Goal: Task Accomplishment & Management: Manage account settings

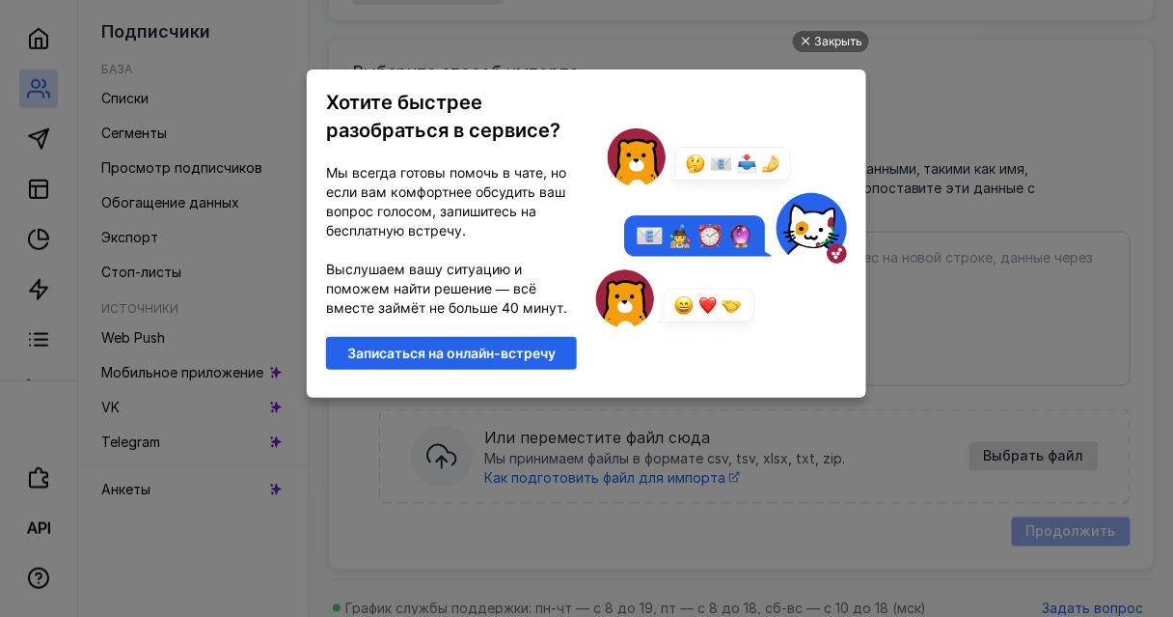
click at [890, 315] on ul "Закрыть Хотите быстрее разобраться в сервисе? Мы всегда готовы помочь в чате, н…" at bounding box center [586, 310] width 1173 height 617
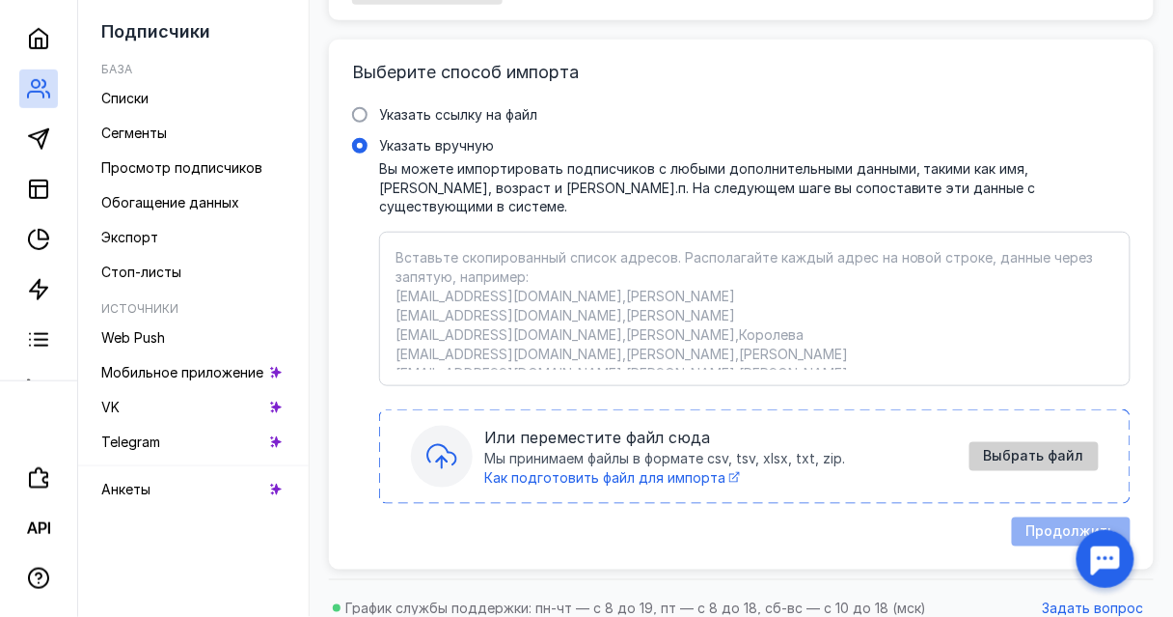
click at [1077, 448] on span "Выбрать файл" at bounding box center [1034, 456] width 100 height 16
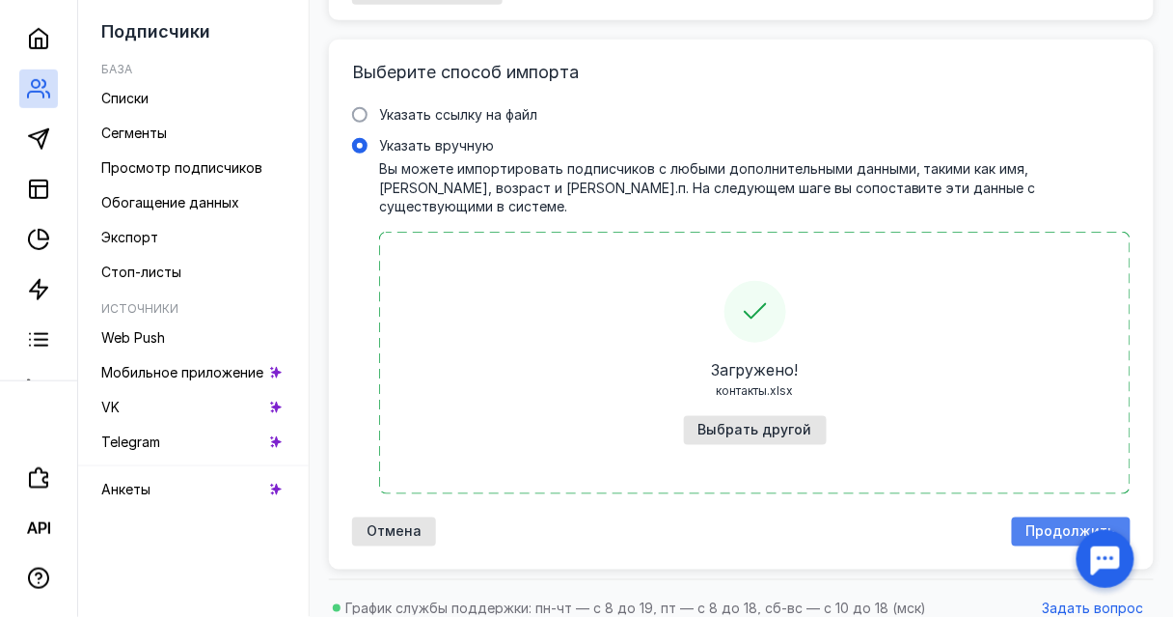
click at [1061, 523] on span "Продолжить" at bounding box center [1072, 531] width 90 height 16
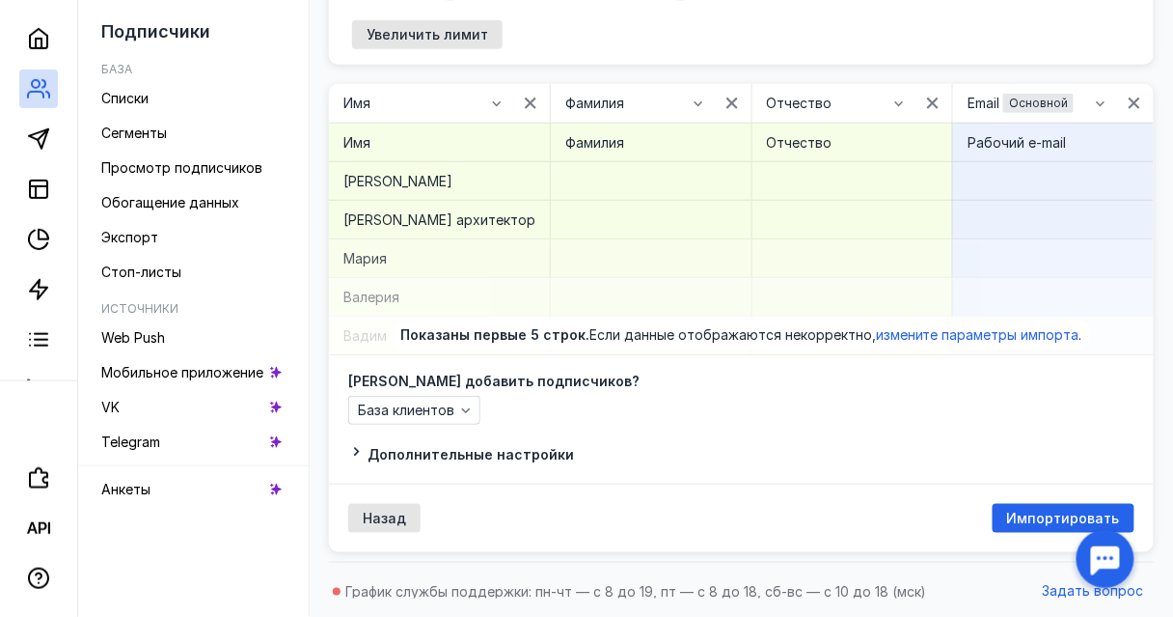
scroll to position [248, 0]
click at [1037, 512] on span "Импортировать" at bounding box center [1063, 517] width 113 height 16
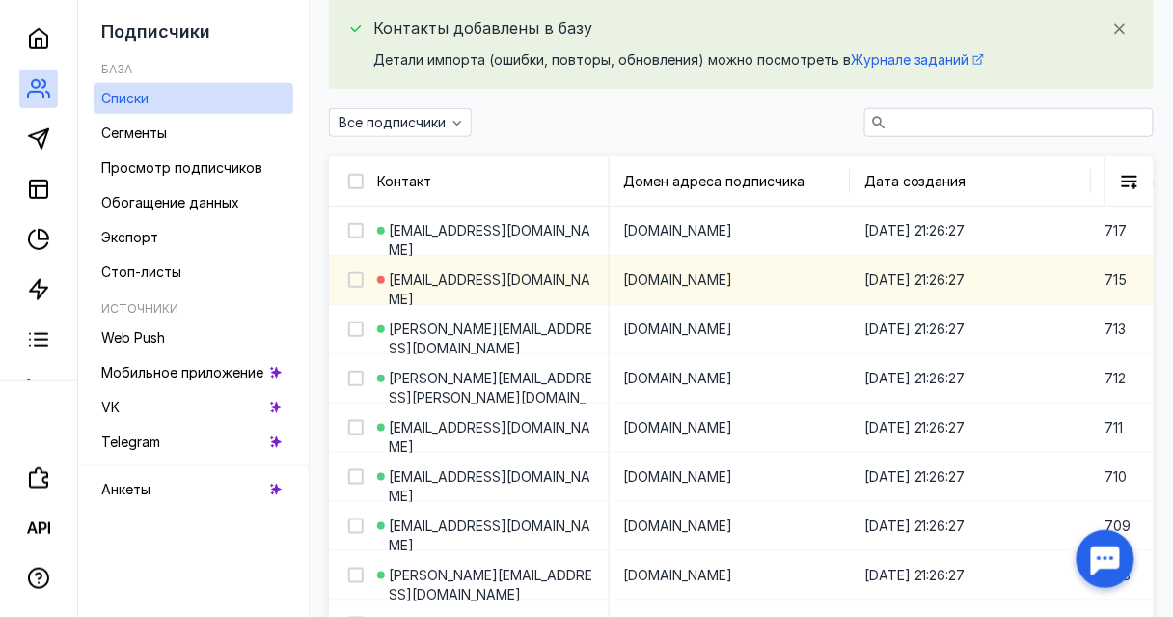
scroll to position [309, 0]
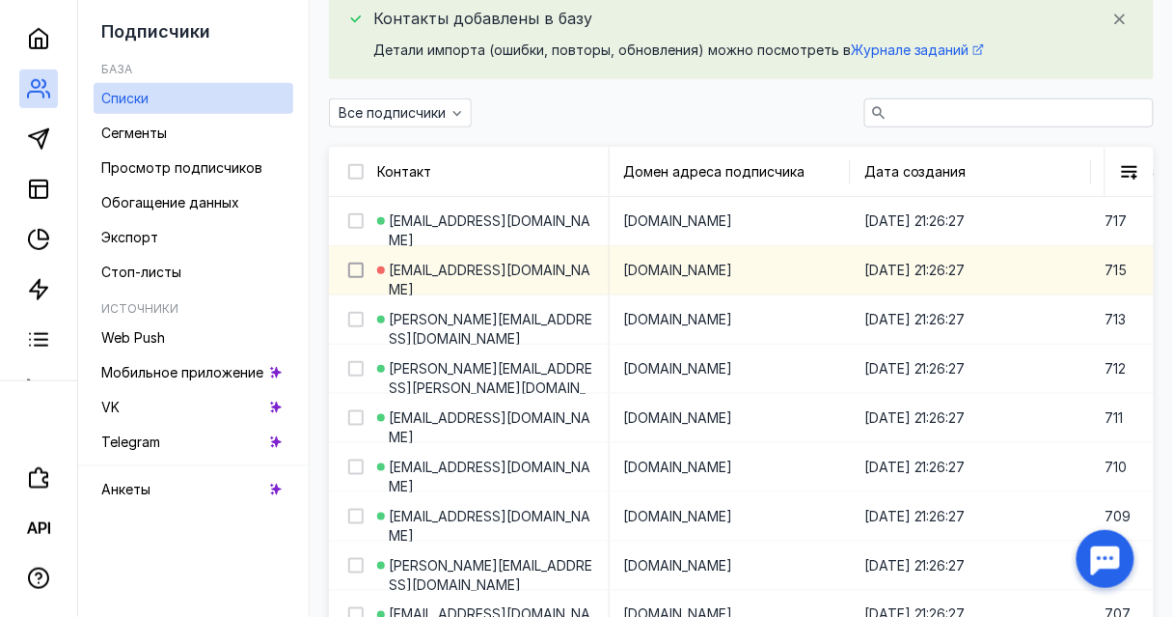
click at [363, 270] on icon at bounding box center [356, 270] width 14 height 14
click at [361, 270] on input "checkbox" at bounding box center [354, 267] width 13 height 13
checkbox input "true"
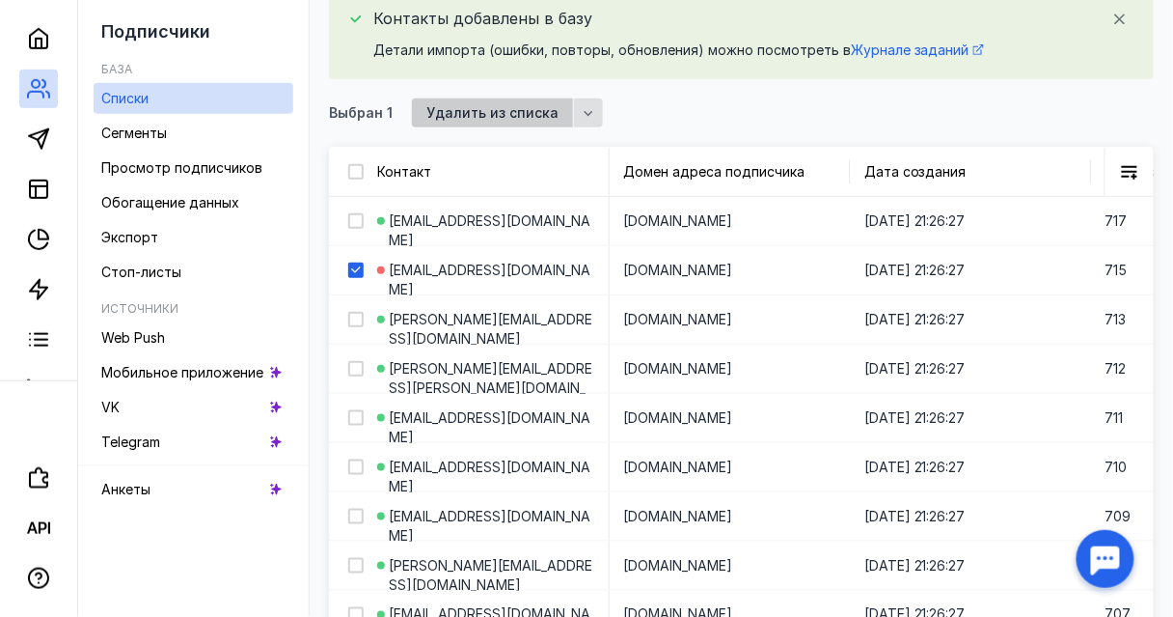
click at [481, 119] on span "Удалить из списка" at bounding box center [492, 113] width 132 height 16
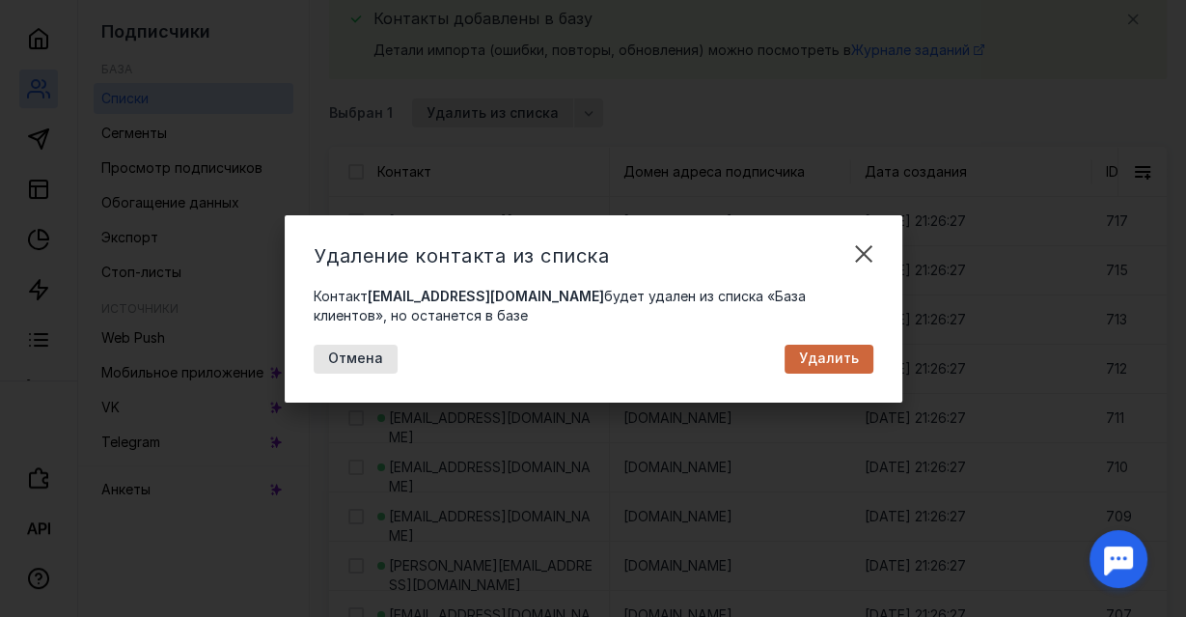
click at [845, 350] on span "Удалить" at bounding box center [829, 358] width 60 height 16
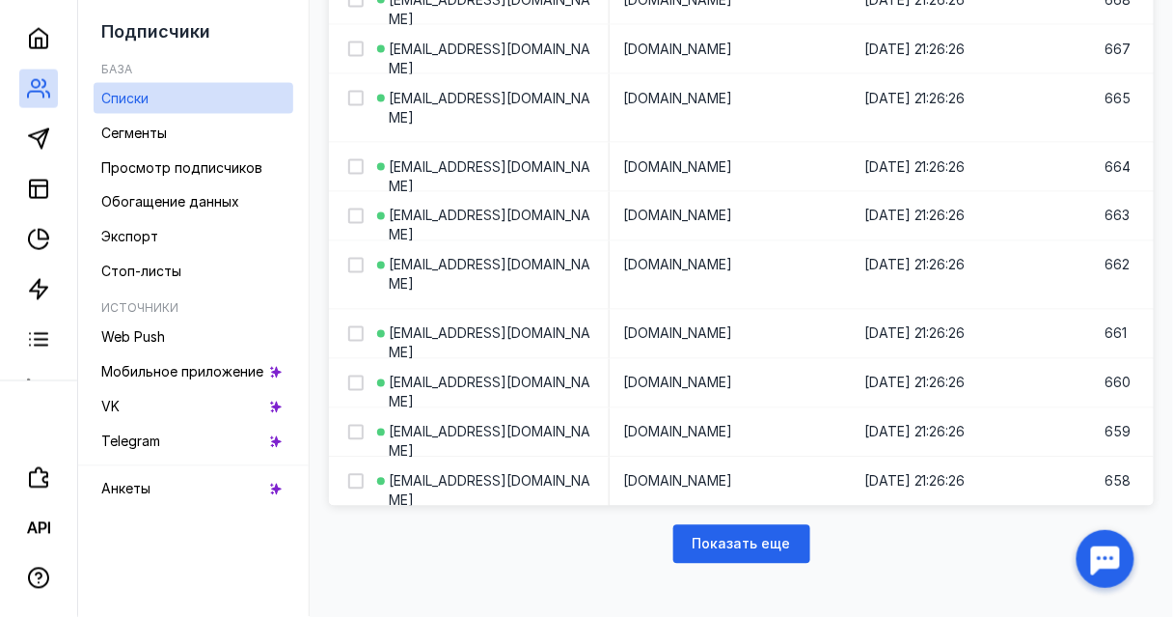
scroll to position [2617, 0]
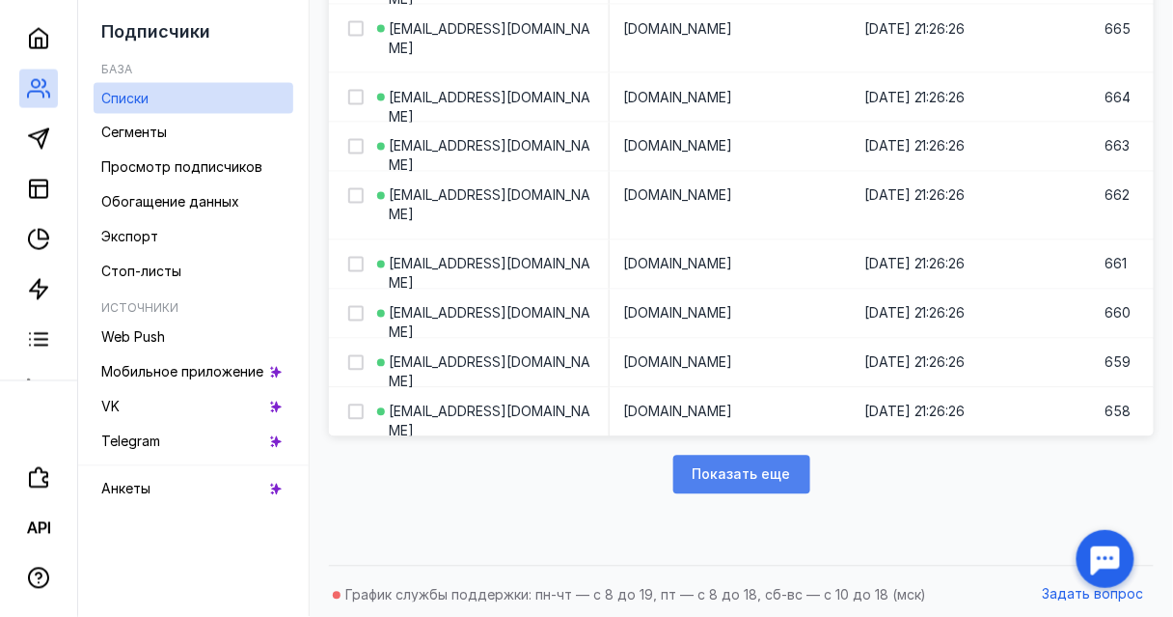
click at [755, 485] on div "Показать еще" at bounding box center [741, 474] width 137 height 39
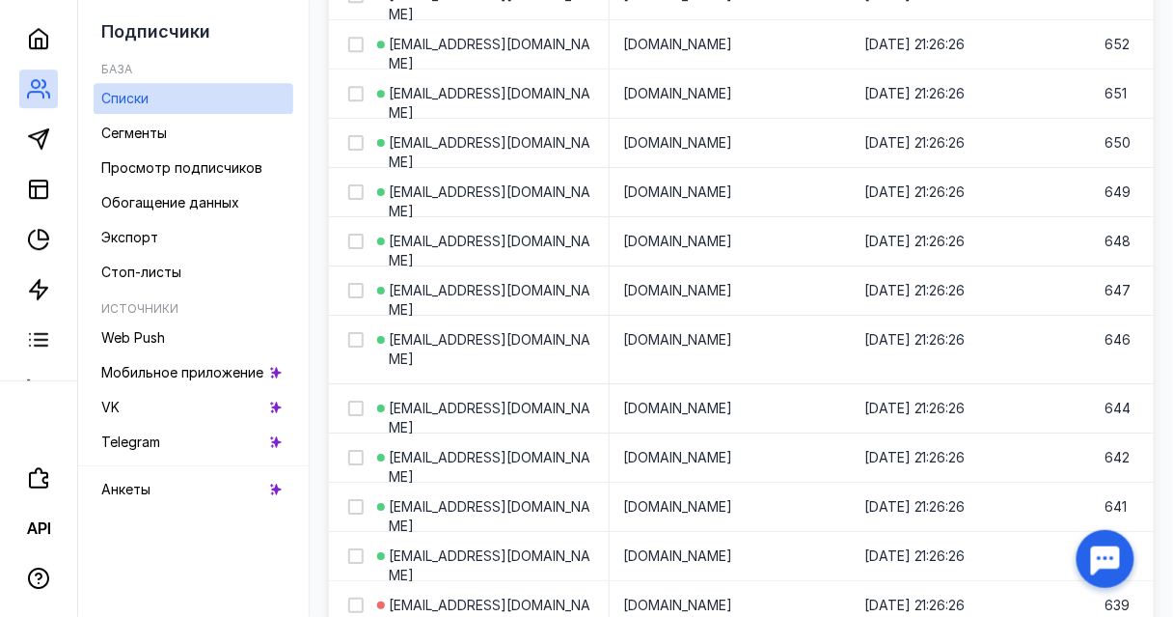
scroll to position [3543, 0]
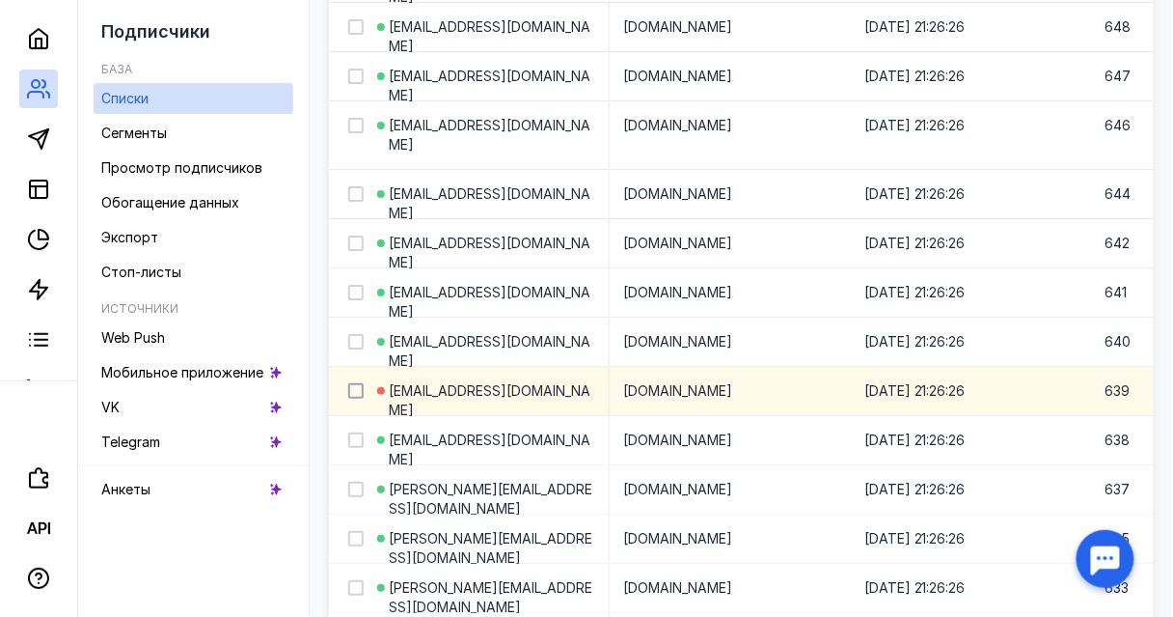
click at [360, 388] on icon at bounding box center [355, 391] width 9 height 7
click at [361, 381] on input "checkbox" at bounding box center [354, 387] width 13 height 13
checkbox input "true"
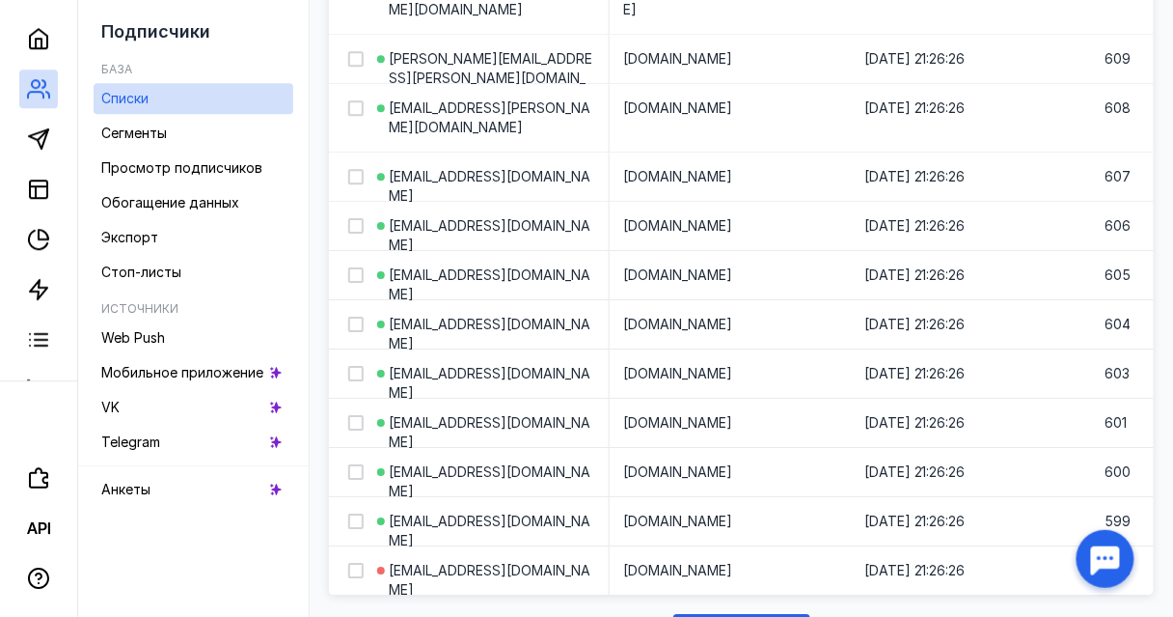
scroll to position [5087, 0]
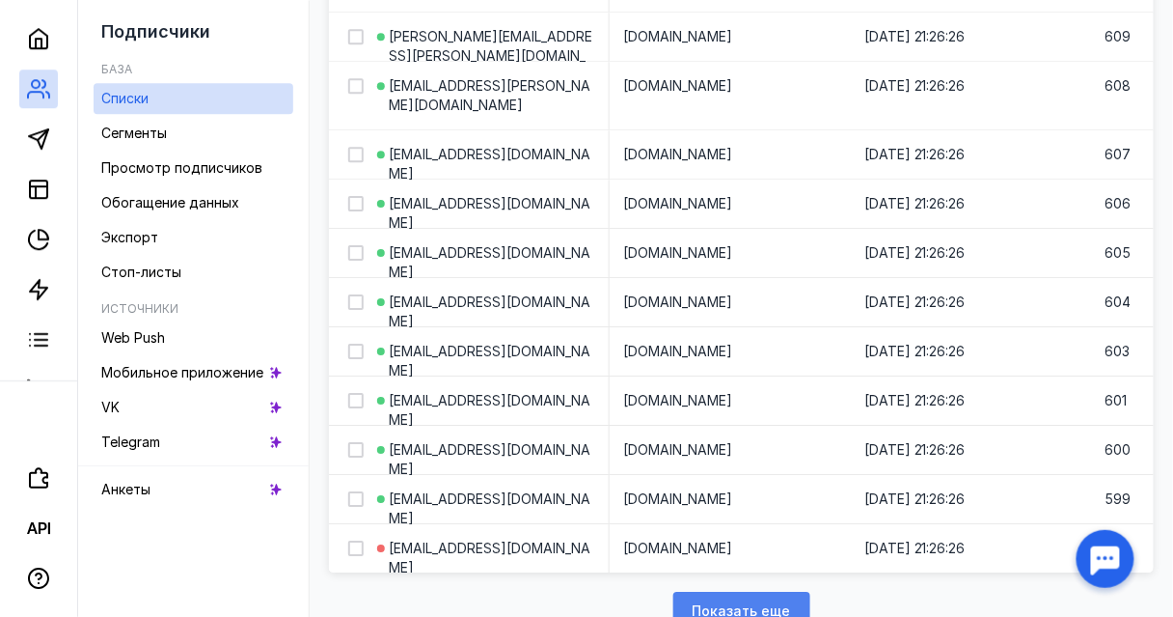
click at [773, 598] on div "Показать еще" at bounding box center [741, 610] width 137 height 39
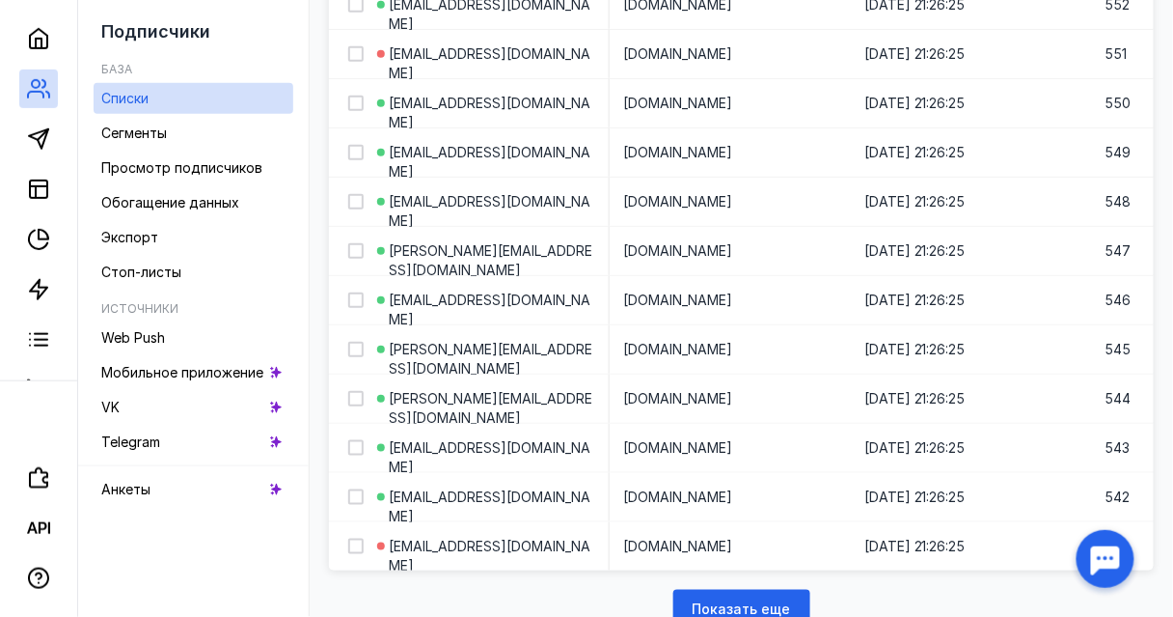
scroll to position [7697, 0]
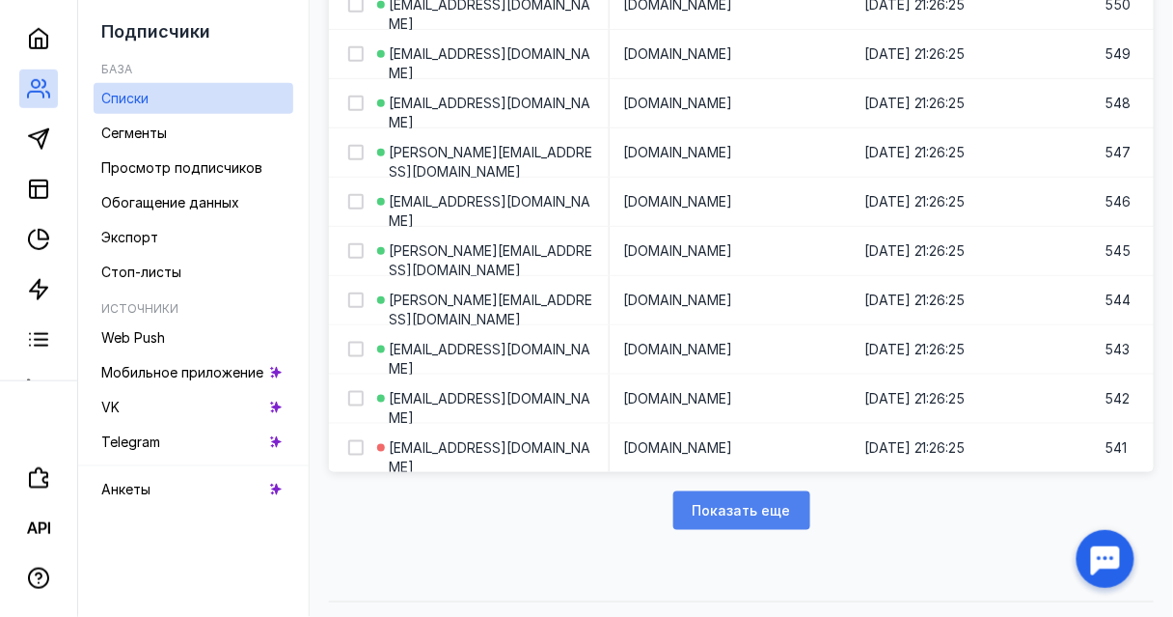
click at [742, 491] on div "Показать еще" at bounding box center [741, 510] width 137 height 39
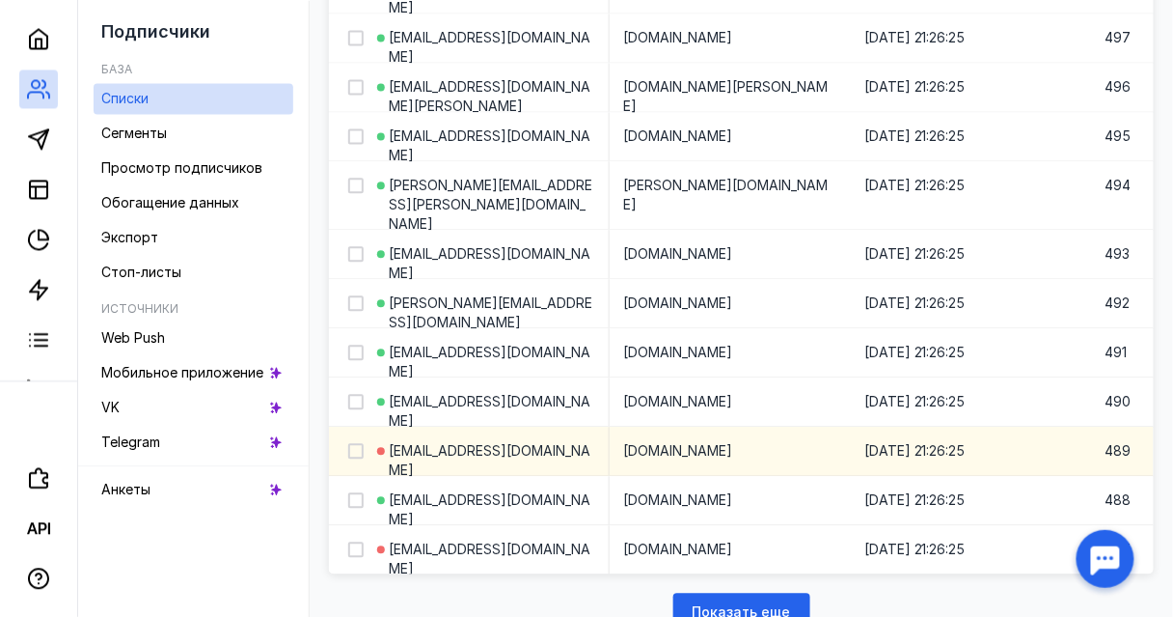
scroll to position [10247, 0]
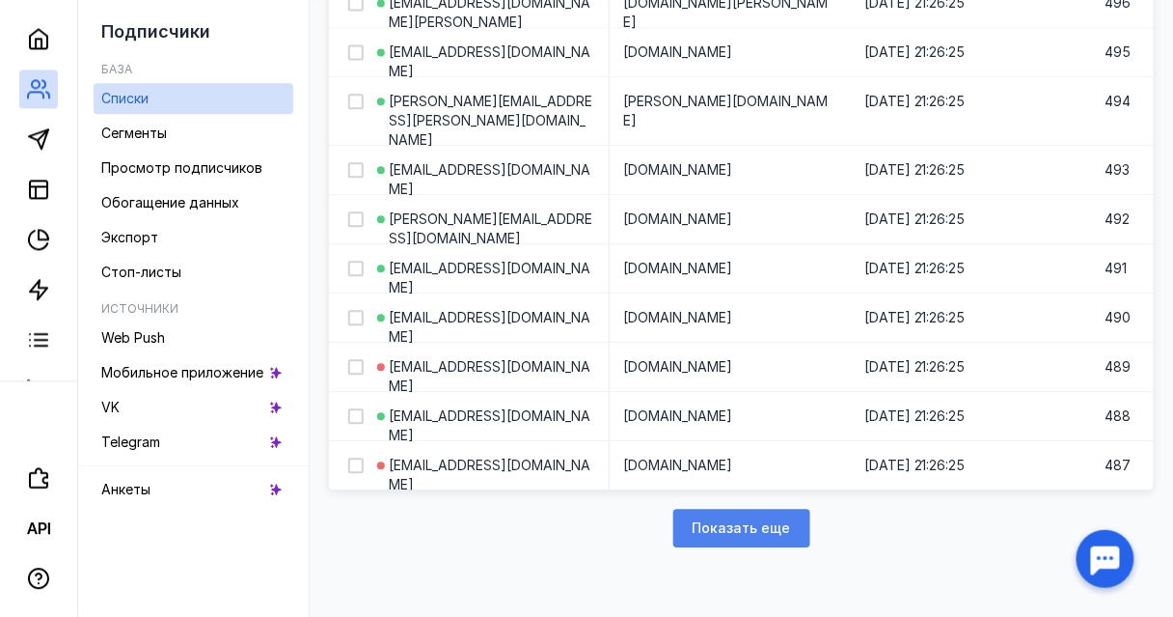
click at [727, 520] on span "Показать еще" at bounding box center [742, 528] width 98 height 16
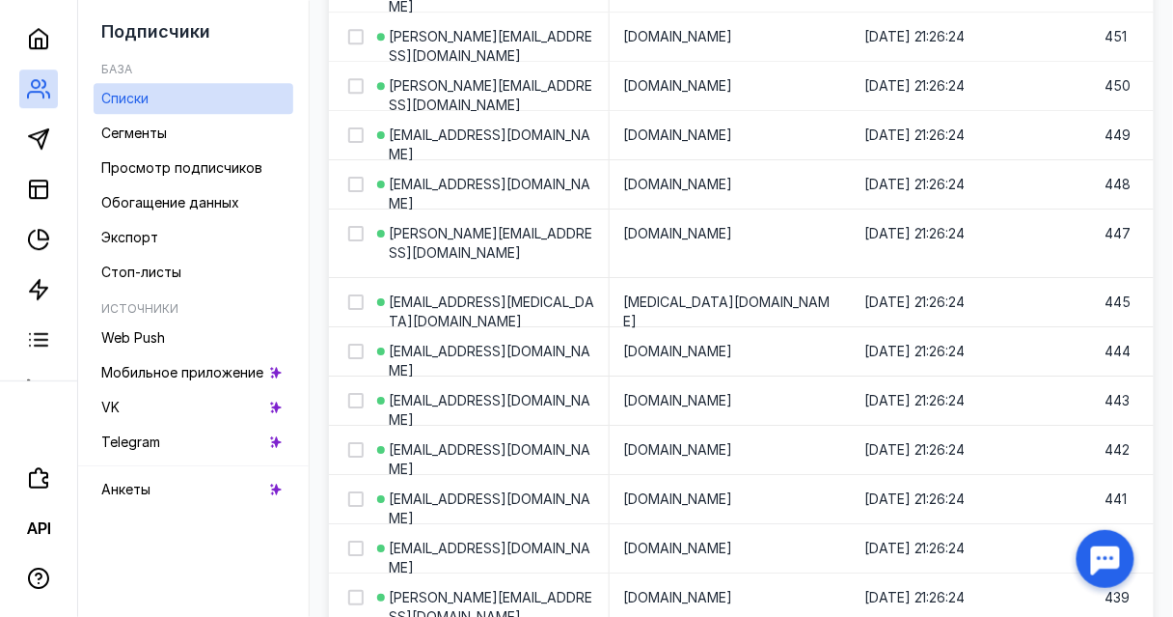
scroll to position [12836, 0]
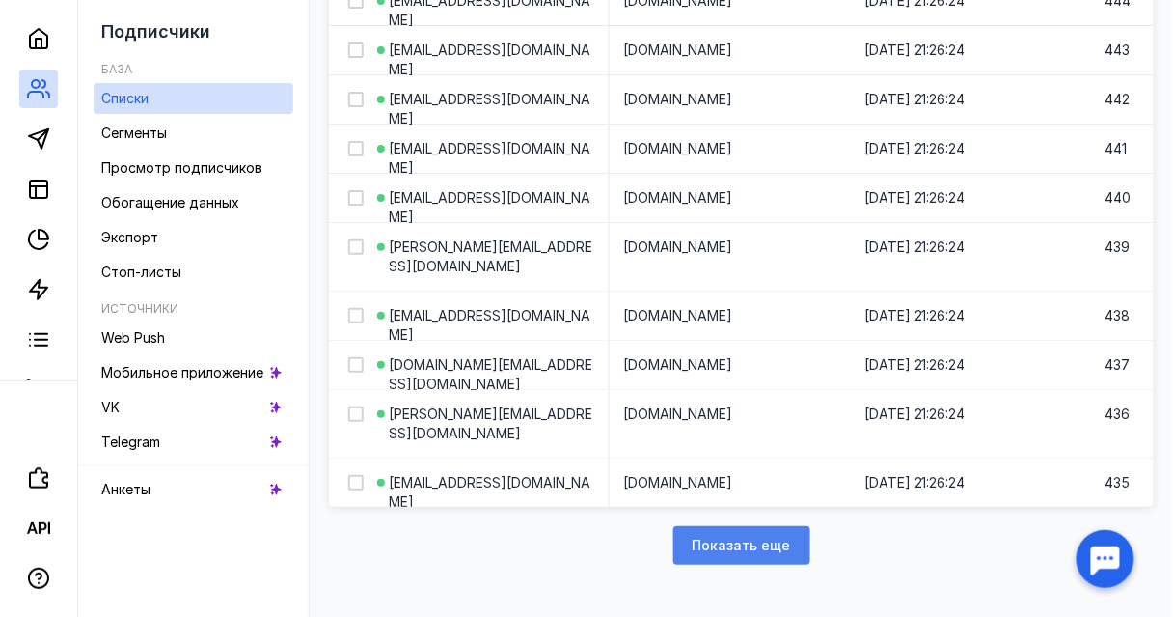
click at [741, 537] on span "Показать еще" at bounding box center [742, 545] width 98 height 16
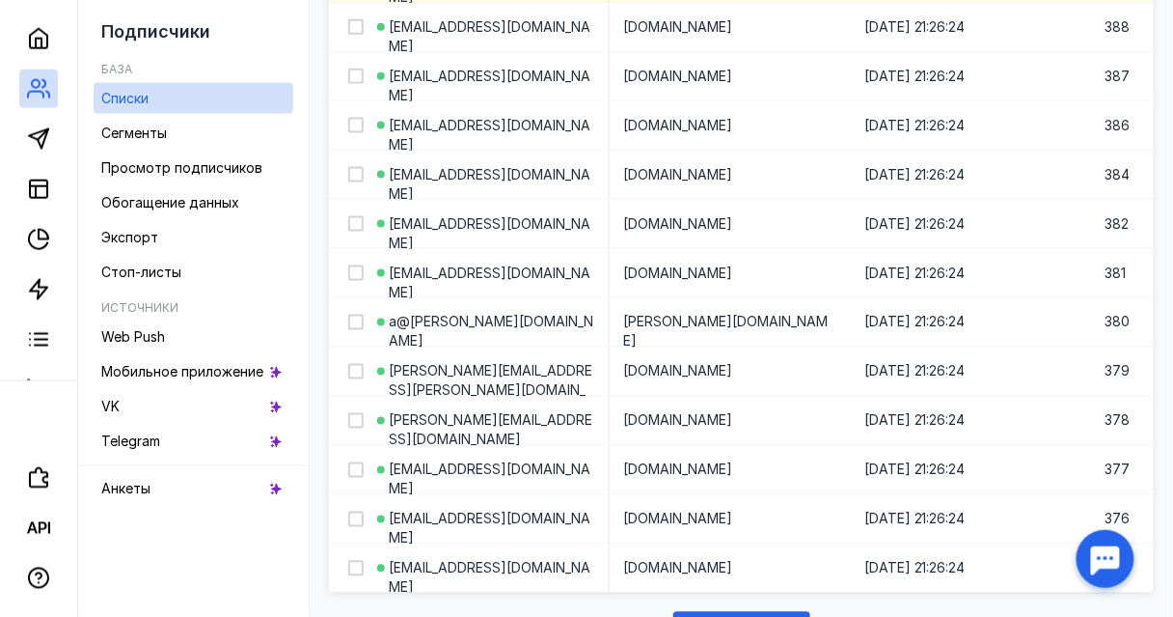
scroll to position [15346, 0]
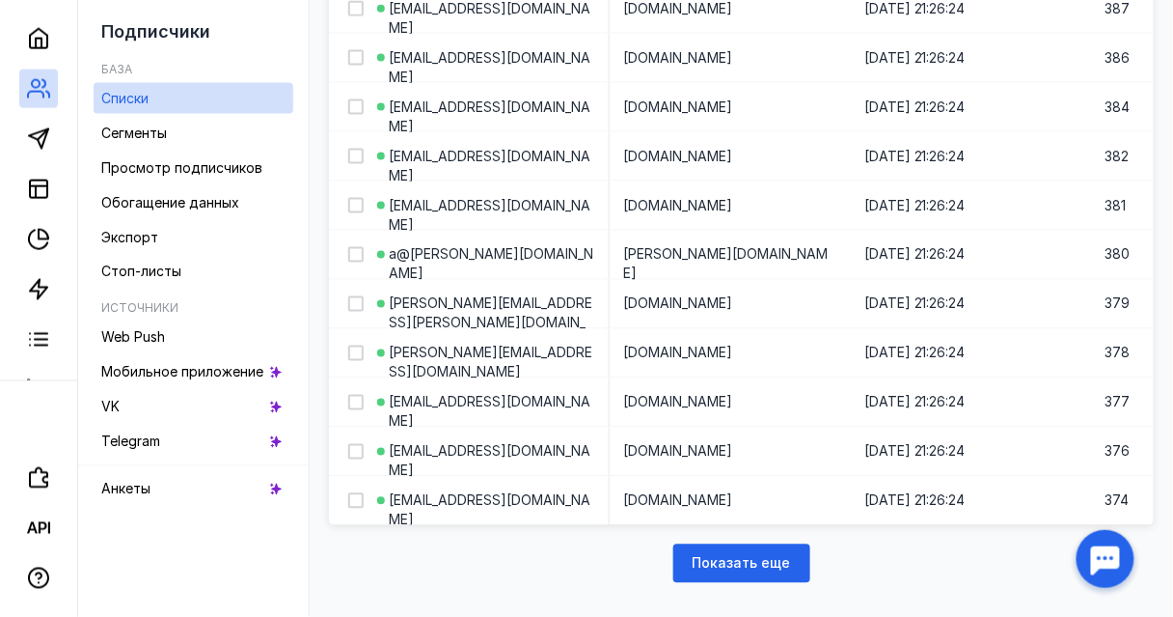
click at [739, 556] on span "Показать еще" at bounding box center [742, 564] width 98 height 16
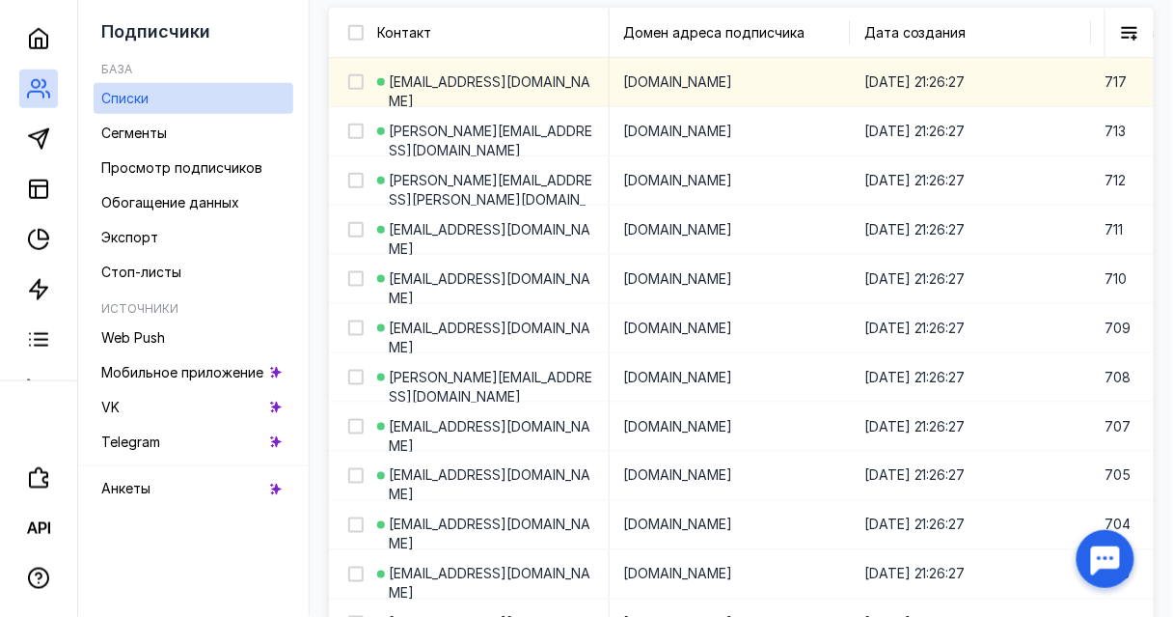
scroll to position [463, 0]
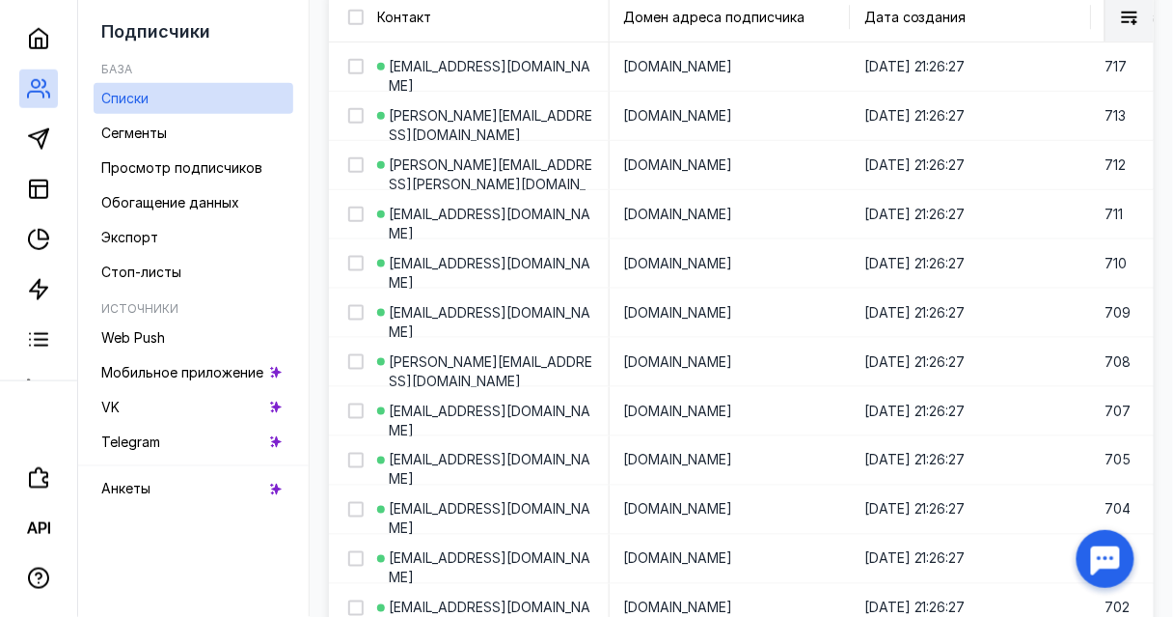
click at [1133, 22] on icon at bounding box center [1129, 19] width 15 height 14
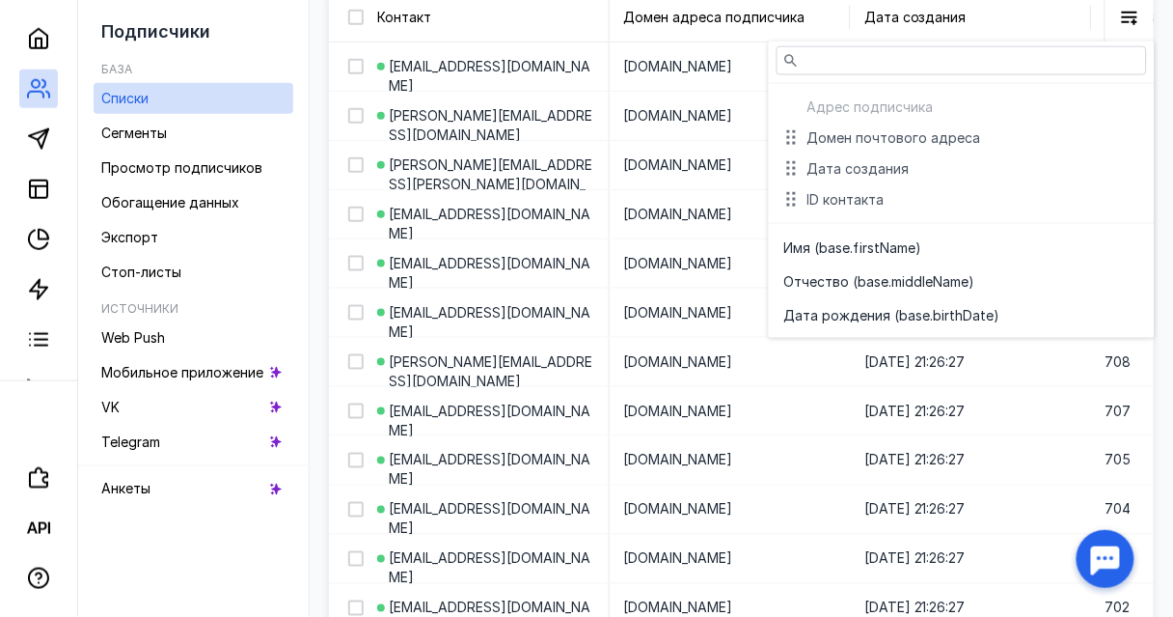
click at [1078, 20] on div "Дата создания" at bounding box center [970, 17] width 241 height 48
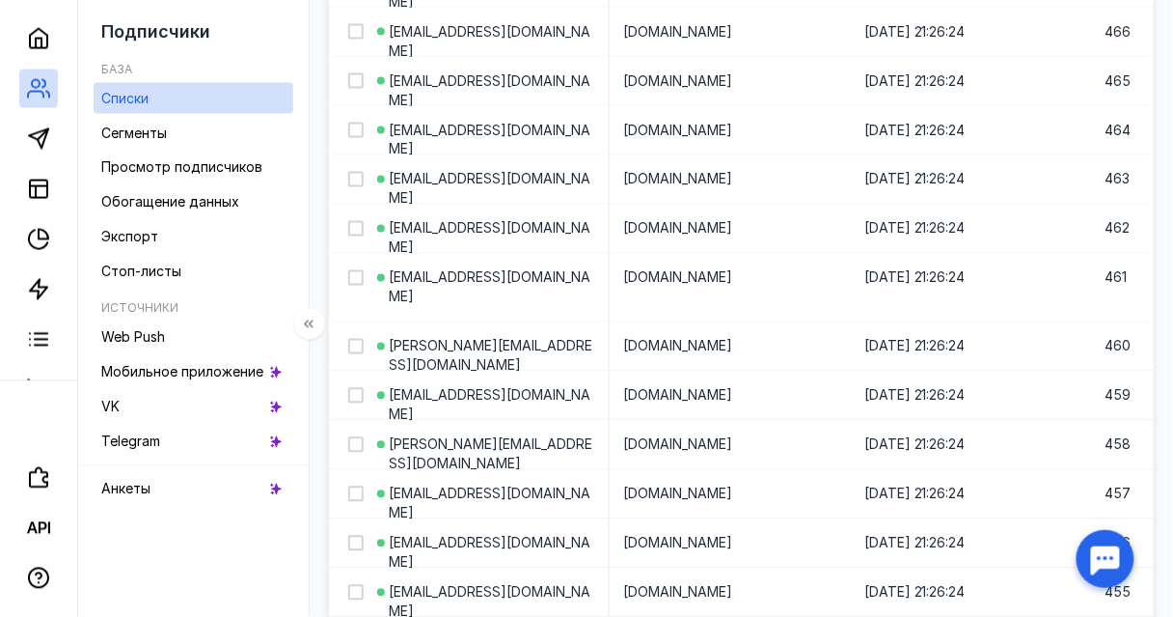
scroll to position [11579, 0]
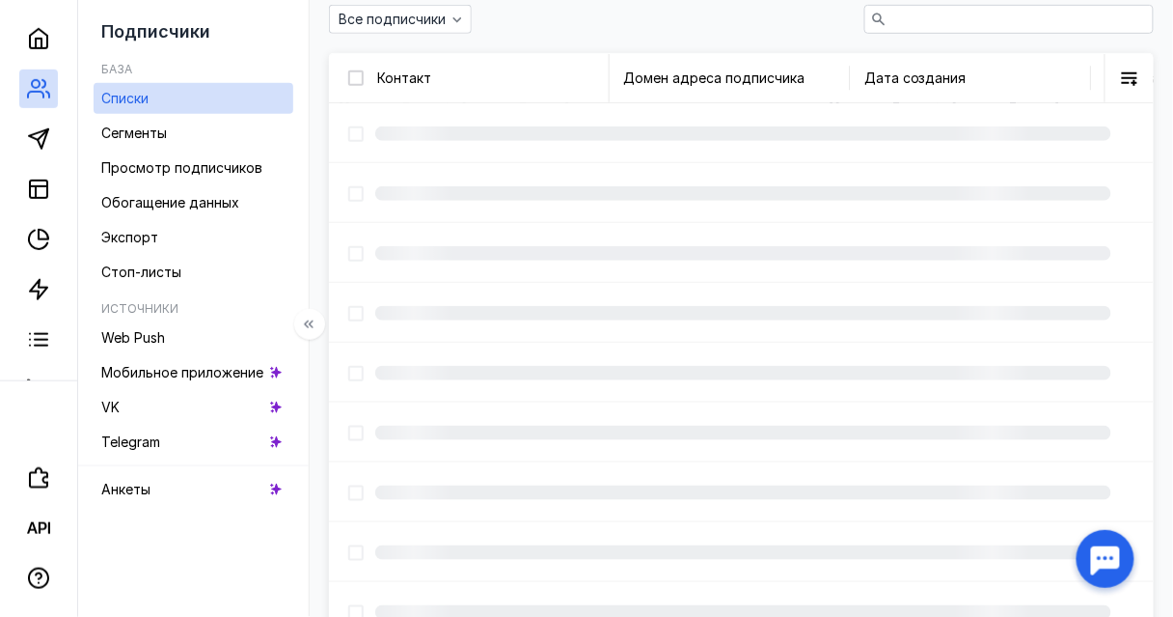
scroll to position [324, 0]
